Goal: Task Accomplishment & Management: Complete application form

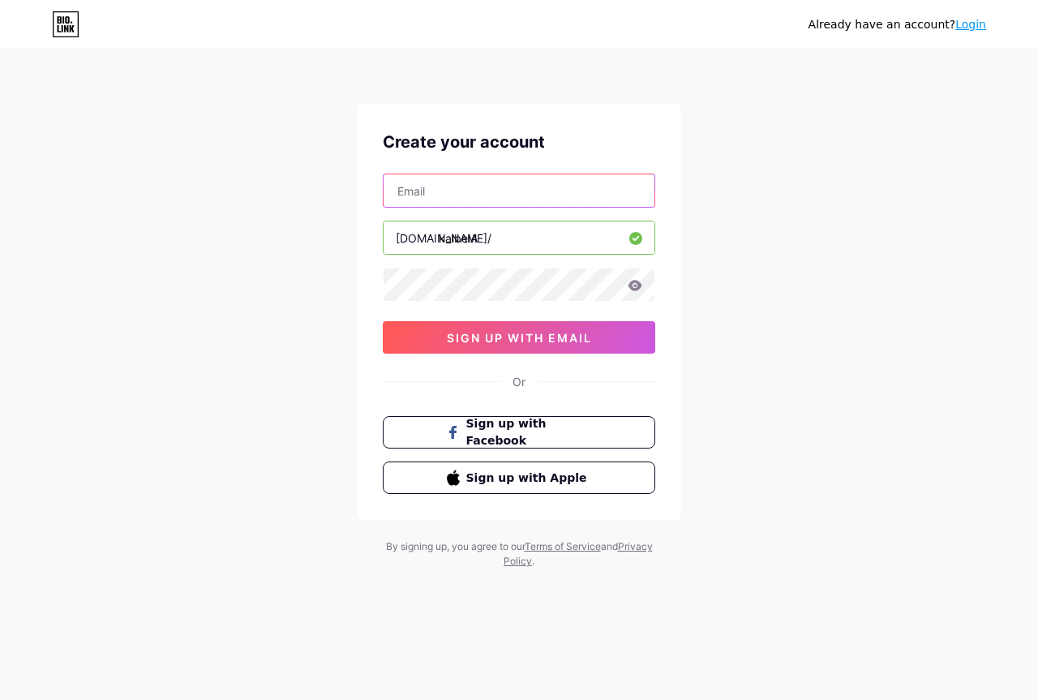
click at [462, 190] on input "text" at bounding box center [519, 190] width 271 height 32
type input "[EMAIL_ADDRESS][DOMAIN_NAME]"
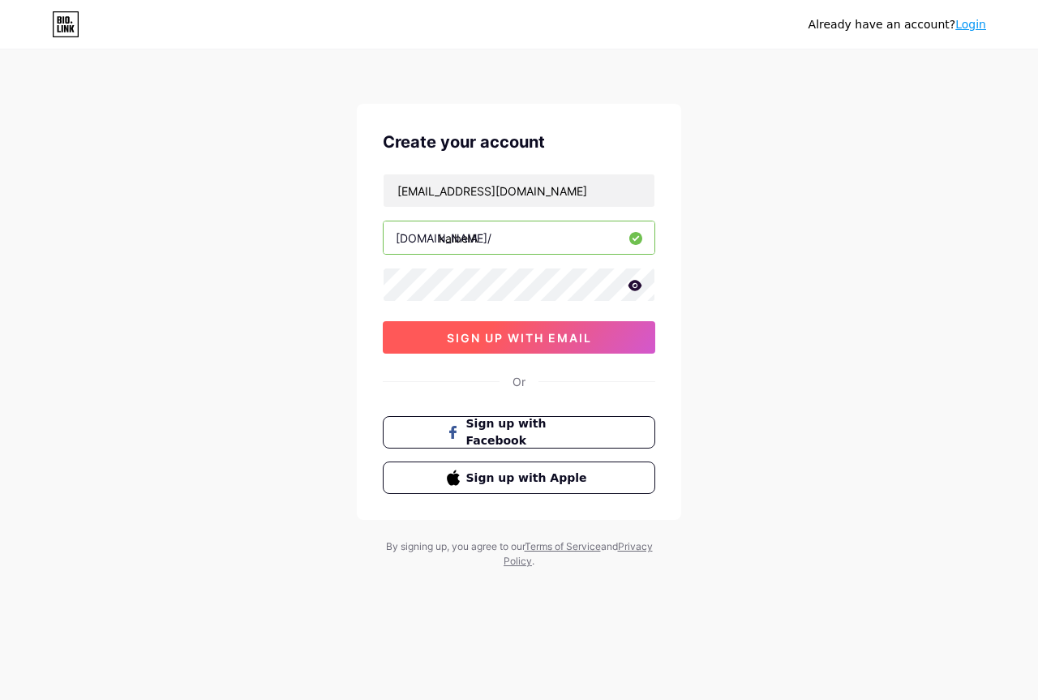
click at [536, 340] on span "sign up with email" at bounding box center [519, 338] width 145 height 14
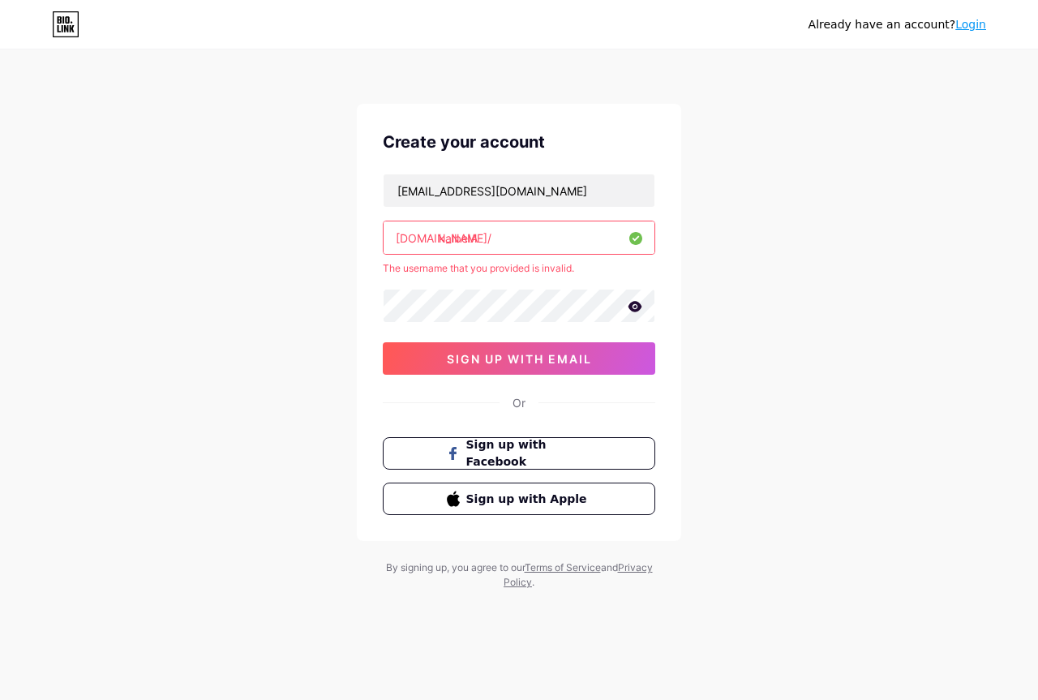
click at [483, 238] on input "kalbelA" at bounding box center [519, 237] width 271 height 32
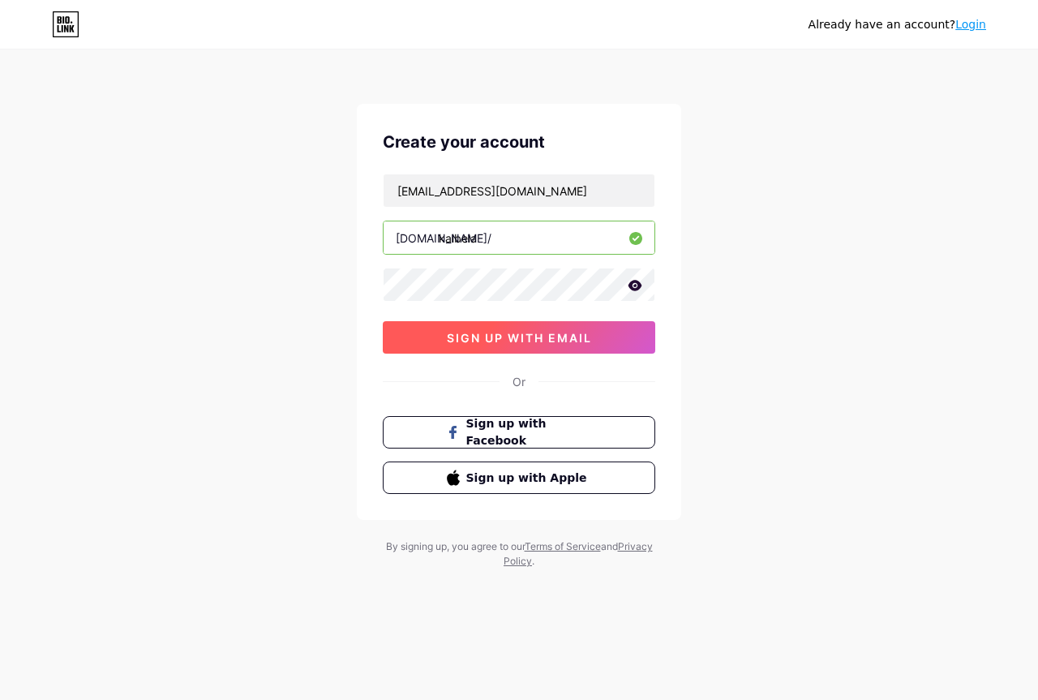
type input "kalbela"
click at [554, 333] on span "sign up with email" at bounding box center [519, 338] width 145 height 14
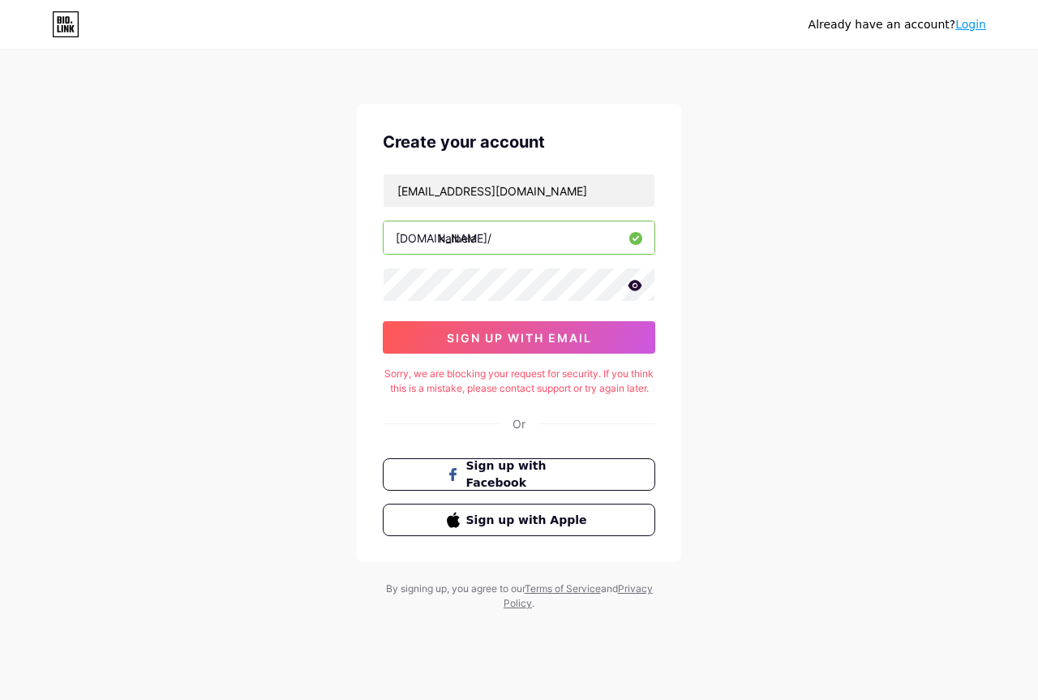
click at [489, 241] on input "kalbela" at bounding box center [519, 237] width 271 height 32
drag, startPoint x: 489, startPoint y: 241, endPoint x: 438, endPoint y: 235, distance: 51.4
click at [438, 235] on input "kalbela" at bounding box center [519, 237] width 271 height 32
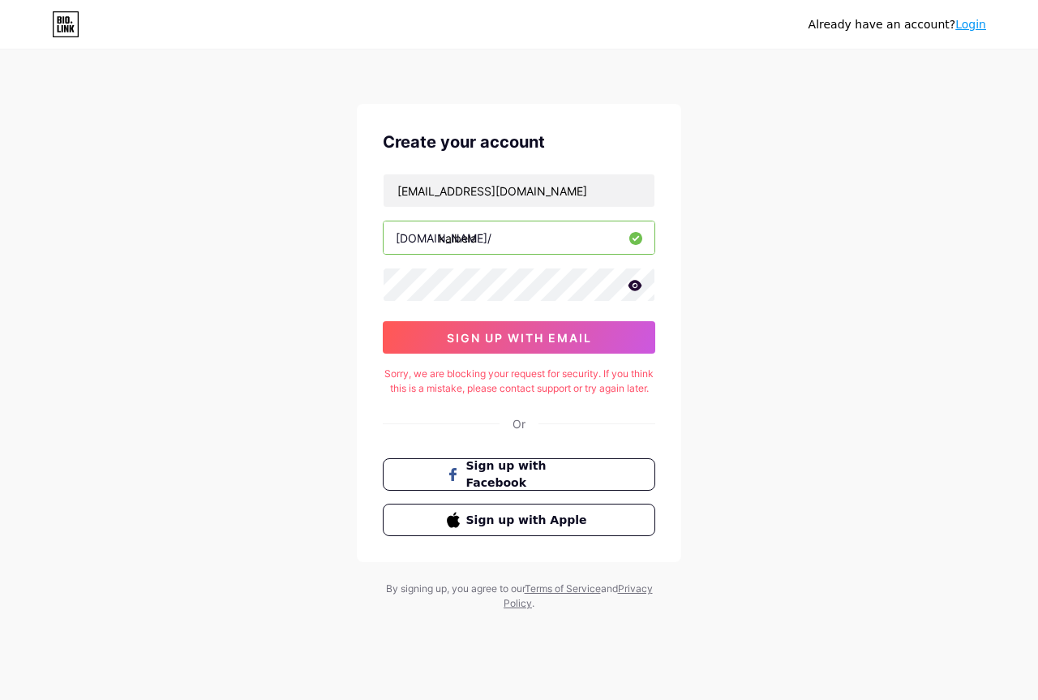
click at [438, 235] on input "kalbela" at bounding box center [519, 237] width 271 height 32
click at [479, 239] on input "kalbela" at bounding box center [519, 237] width 271 height 32
click at [491, 337] on span "sign up with email" at bounding box center [519, 338] width 145 height 14
